Goal: Information Seeking & Learning: Learn about a topic

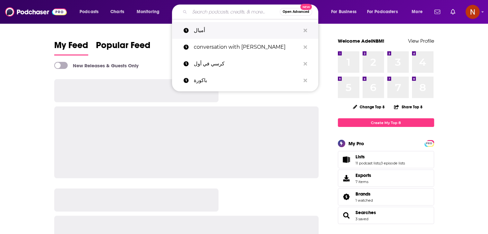
click at [204, 31] on p "أميال" at bounding box center [247, 30] width 107 height 17
type input "أميال"
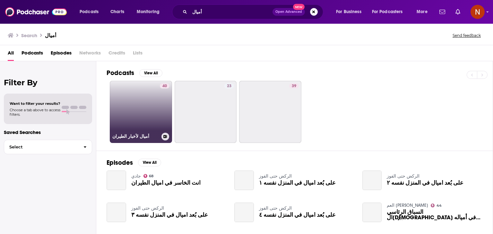
click at [150, 107] on link "40 أميال لأخبار الطيران" at bounding box center [141, 112] width 62 height 62
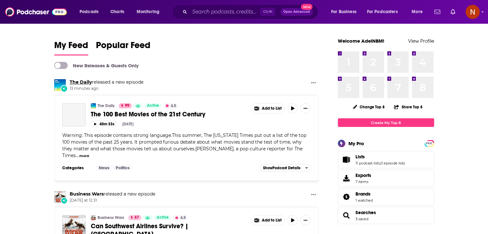
click at [83, 79] on link "The Daily" at bounding box center [81, 82] width 22 height 6
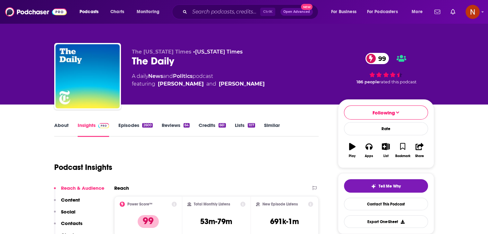
click at [182, 127] on link "Reviews 64" at bounding box center [176, 129] width 28 height 15
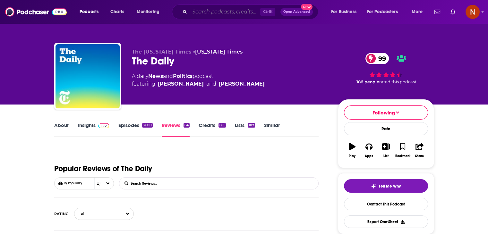
click at [214, 13] on input "Search podcasts, credits, & more..." at bounding box center [225, 12] width 71 height 10
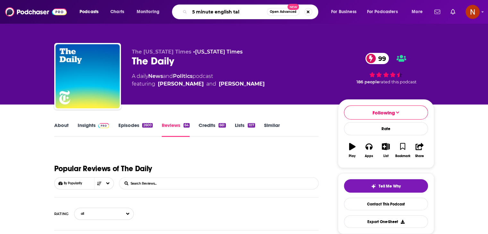
type input "5 minute english talk"
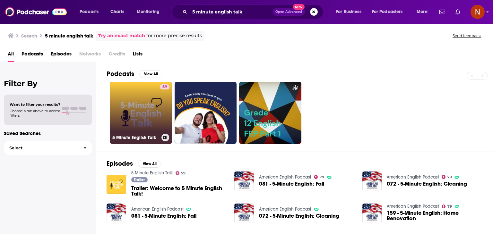
click at [124, 117] on link "59 5 Minute English Talk" at bounding box center [141, 113] width 62 height 62
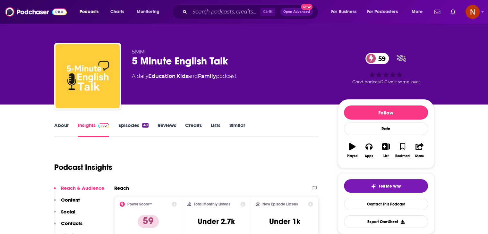
click at [172, 128] on link "Reviews" at bounding box center [167, 129] width 19 height 15
click at [175, 122] on body "Podcasts Charts Monitoring Ctrl K Open Advanced New For Business For Podcasters…" at bounding box center [244, 117] width 488 height 234
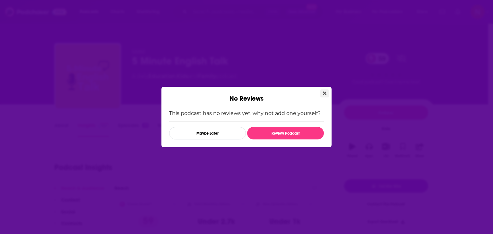
click at [326, 93] on icon "Close" at bounding box center [325, 93] width 4 height 5
